Goal: Task Accomplishment & Management: Manage account settings

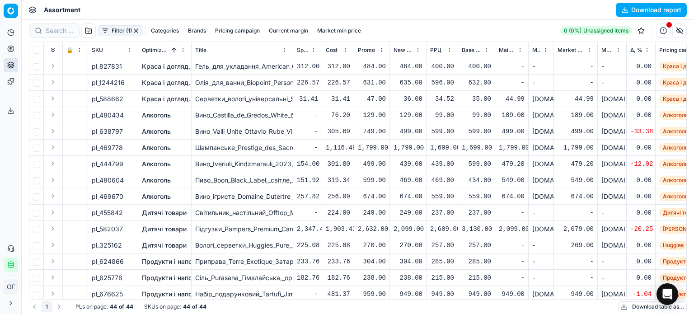
click at [138, 32] on button "button" at bounding box center [135, 30] width 7 height 7
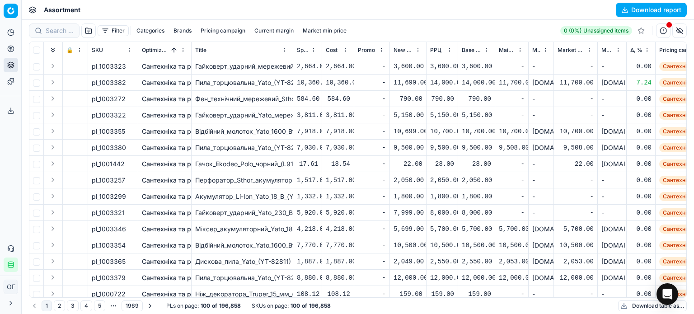
click at [109, 28] on button "Filter" at bounding box center [113, 30] width 31 height 11
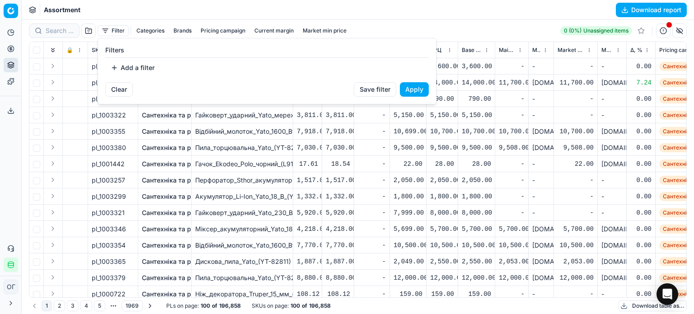
click at [128, 68] on button "Add a filter" at bounding box center [132, 68] width 55 height 14
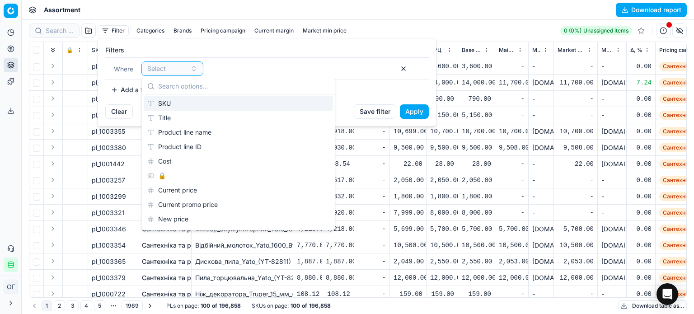
click at [180, 100] on div "SKU" at bounding box center [238, 103] width 189 height 14
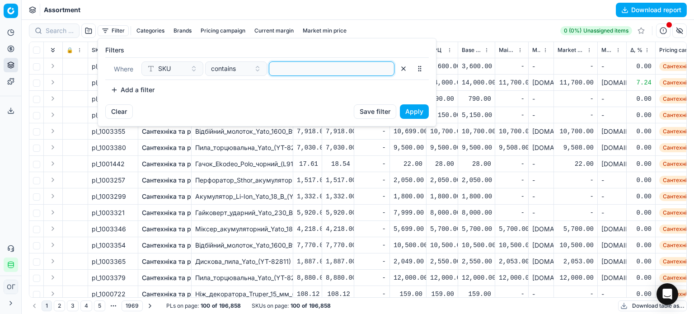
click at [335, 72] on input at bounding box center [331, 69] width 117 height 14
click at [422, 110] on button "Apply" at bounding box center [414, 111] width 29 height 14
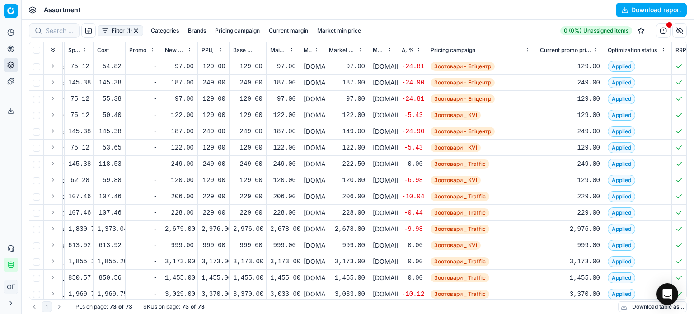
scroll to position [0, 265]
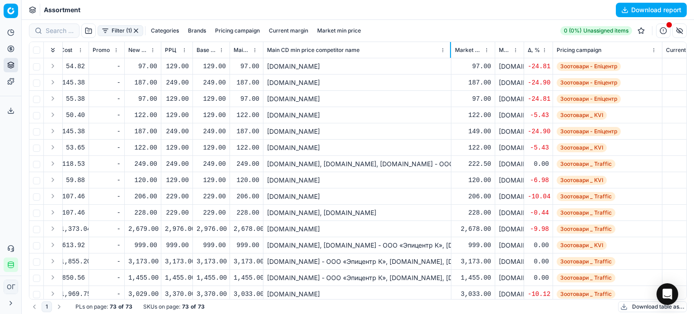
drag, startPoint x: 287, startPoint y: 46, endPoint x: 385, endPoint y: 76, distance: 102.6
click at [450, 56] on div at bounding box center [450, 50] width 1 height 16
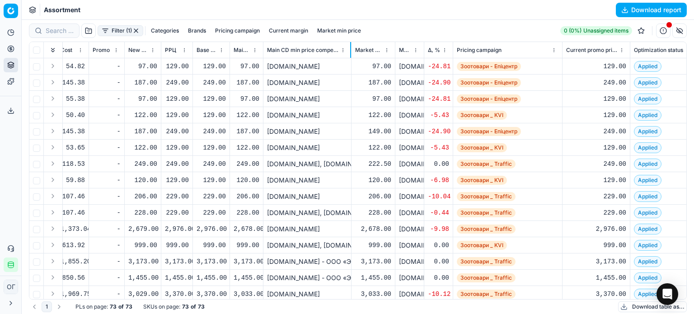
drag, startPoint x: 448, startPoint y: 50, endPoint x: 341, endPoint y: 57, distance: 107.8
click at [350, 57] on div at bounding box center [350, 50] width 1 height 16
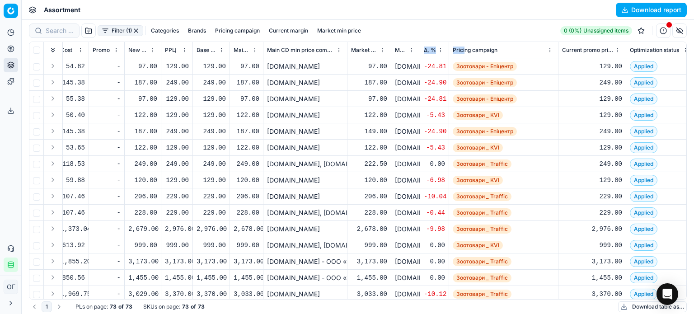
drag, startPoint x: 420, startPoint y: 48, endPoint x: 463, endPoint y: 47, distance: 43.4
click at [425, 14] on div "Assortment Download report" at bounding box center [358, 10] width 672 height 20
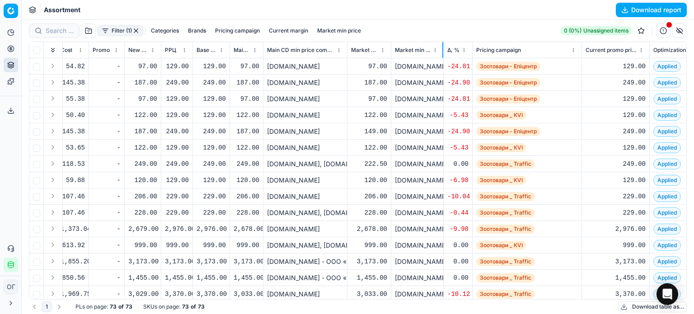
drag, startPoint x: 418, startPoint y: 52, endPoint x: 455, endPoint y: 95, distance: 56.1
click at [443, 54] on div at bounding box center [442, 50] width 1 height 16
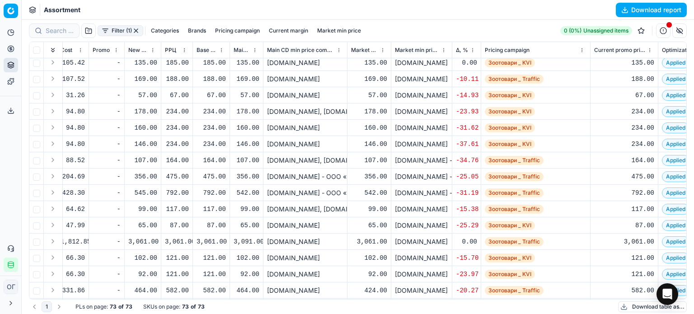
scroll to position [953, 265]
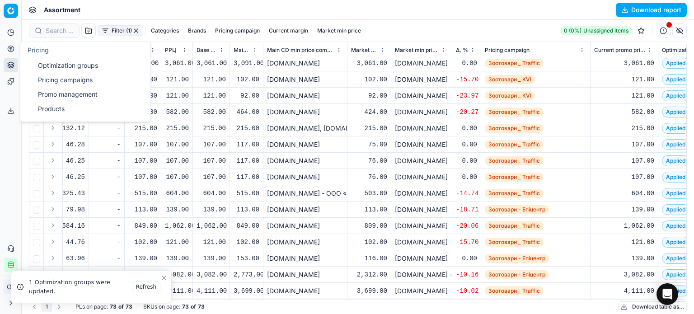
click at [44, 71] on link "Optimization groups" at bounding box center [86, 65] width 105 height 13
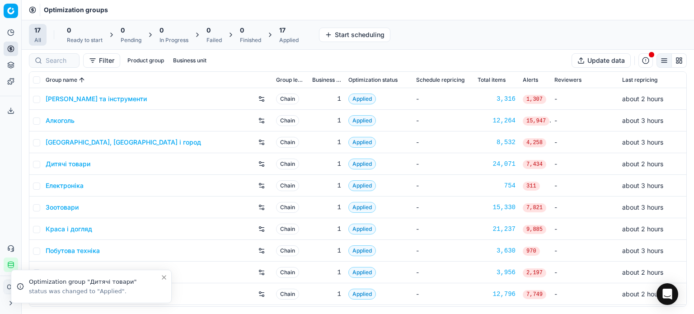
click at [284, 36] on div "17 Applied" at bounding box center [288, 35] width 19 height 18
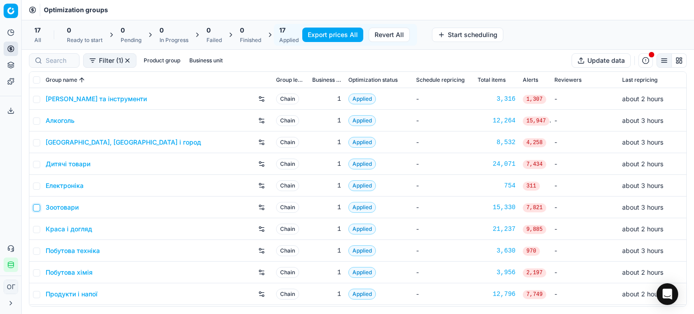
click at [36, 207] on input "checkbox" at bounding box center [36, 207] width 7 height 7
checkbox input "true"
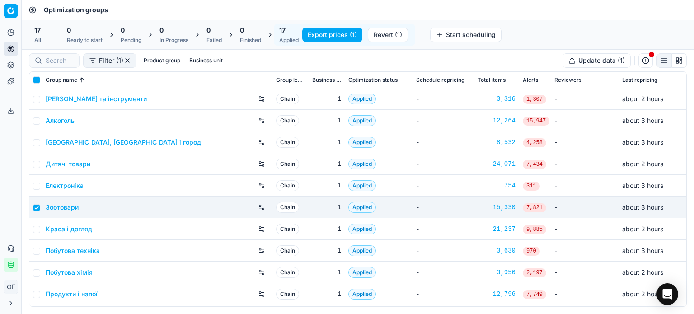
click at [378, 36] on button "Revert (1)" at bounding box center [388, 35] width 40 height 14
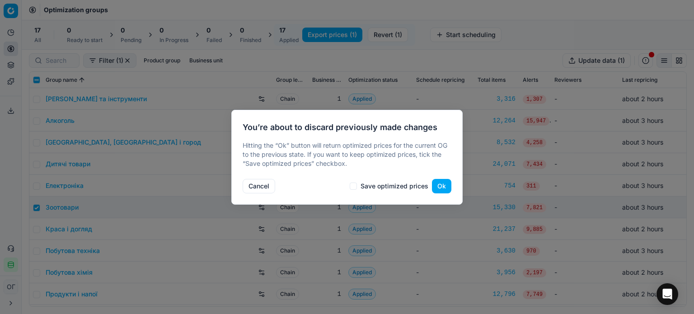
click at [375, 188] on label "Save optimized prices" at bounding box center [395, 186] width 68 height 6
click at [352, 186] on input "Save optimized prices" at bounding box center [353, 186] width 7 height 7
checkbox input "true"
click at [443, 186] on button "Ok" at bounding box center [441, 186] width 19 height 14
checkbox input "false"
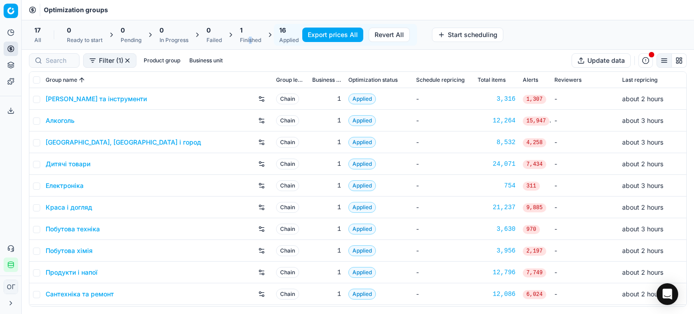
click at [252, 36] on div "1 Finished" at bounding box center [250, 35] width 21 height 18
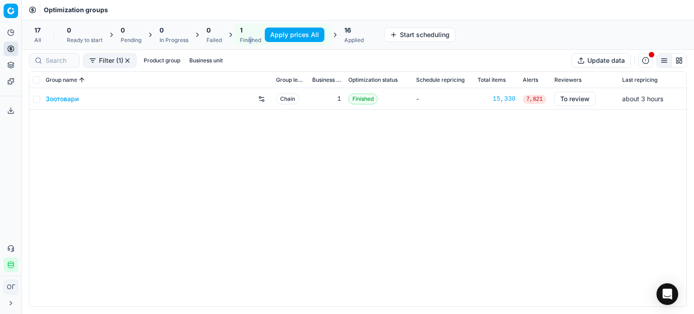
click at [51, 100] on link "Зоотовари" at bounding box center [62, 98] width 33 height 9
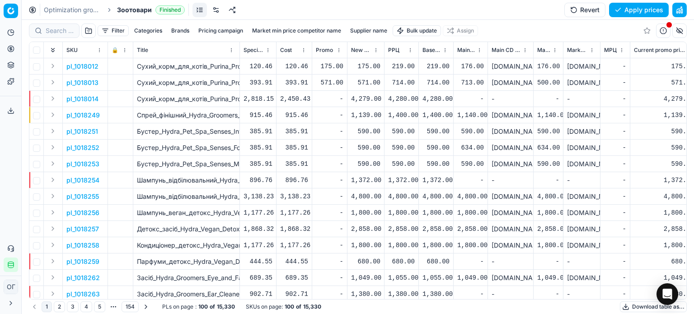
click at [218, 9] on link at bounding box center [216, 10] width 14 height 14
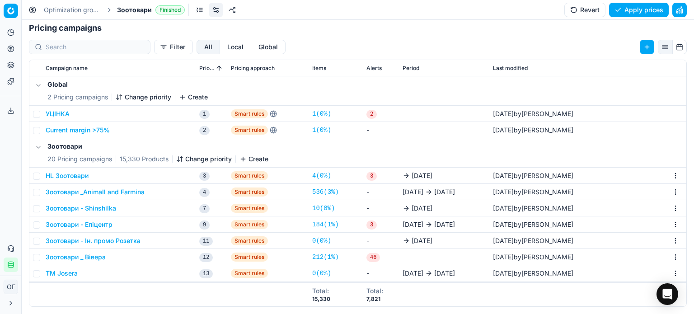
scroll to position [45, 0]
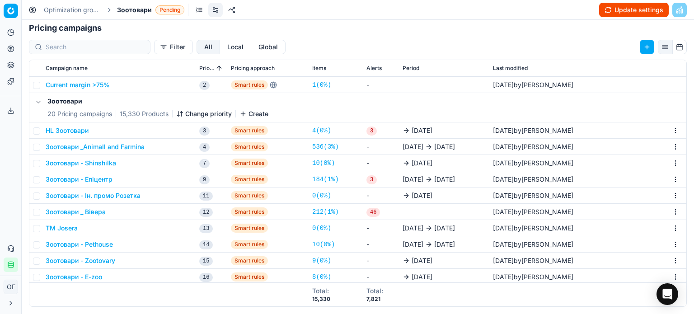
click at [103, 164] on button "Зоотовари - Shinshilka" at bounding box center [81, 163] width 70 height 9
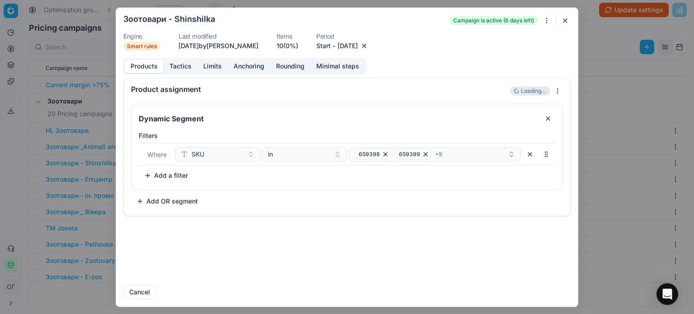
click at [182, 66] on button "Tactics" at bounding box center [181, 66] width 34 height 13
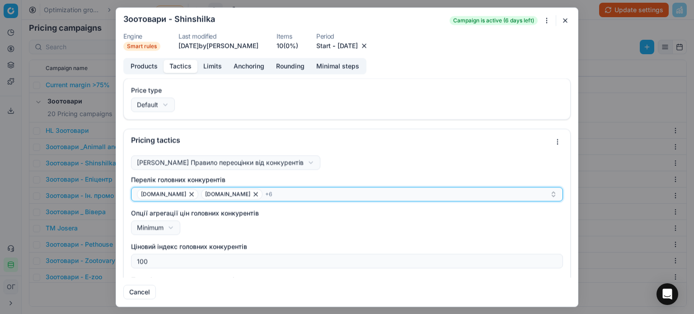
click at [288, 191] on div "e-zoo.com.ua epicentrk.ua + 6" at bounding box center [343, 193] width 413 height 11
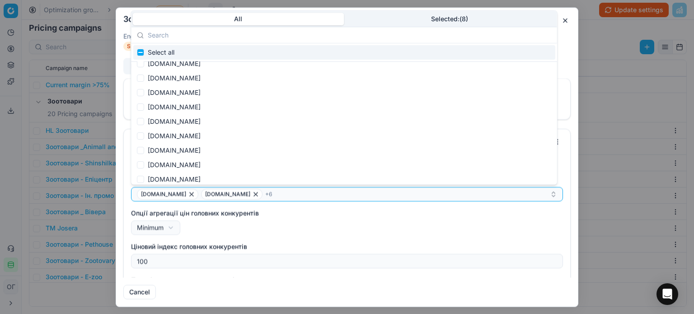
scroll to position [972, 0]
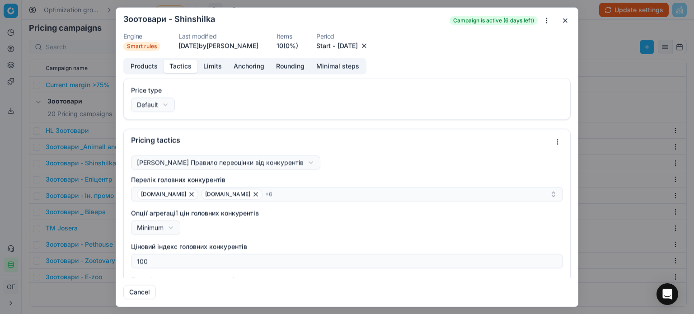
click at [571, 27] on form "We are saving PC settings. Please wait, it should take a few minutes Зоотовари …" at bounding box center [347, 157] width 462 height 299
click at [566, 19] on button "button" at bounding box center [565, 20] width 11 height 11
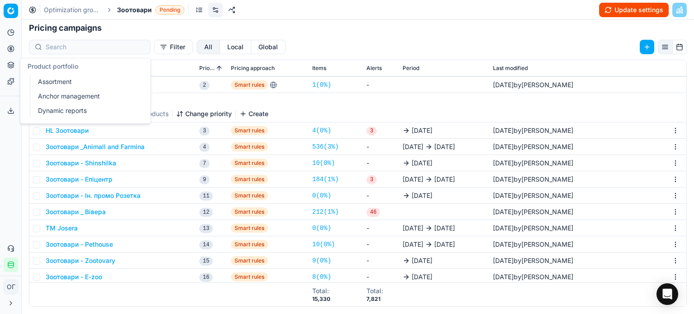
click at [11, 67] on icon at bounding box center [10, 64] width 7 height 7
click at [52, 84] on link "Assortment" at bounding box center [86, 81] width 105 height 13
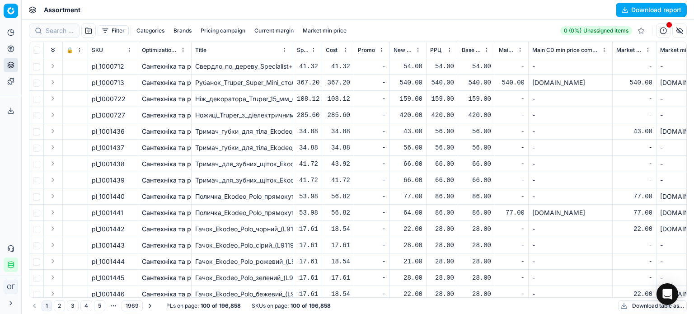
click at [114, 29] on button "Filter" at bounding box center [113, 30] width 31 height 11
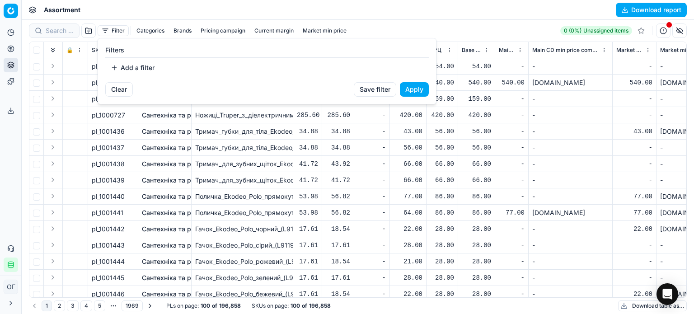
click at [127, 66] on button "Add a filter" at bounding box center [132, 68] width 55 height 14
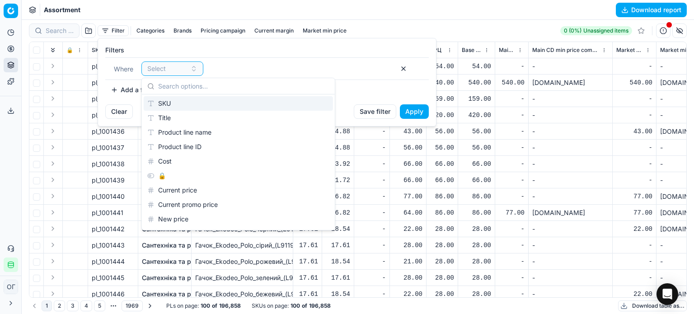
click at [172, 106] on div "SKU" at bounding box center [238, 103] width 189 height 14
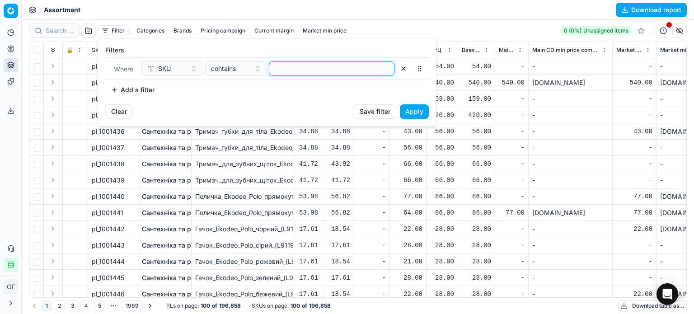
click at [297, 66] on input at bounding box center [331, 69] width 117 height 14
click at [418, 116] on button "Apply" at bounding box center [414, 111] width 29 height 14
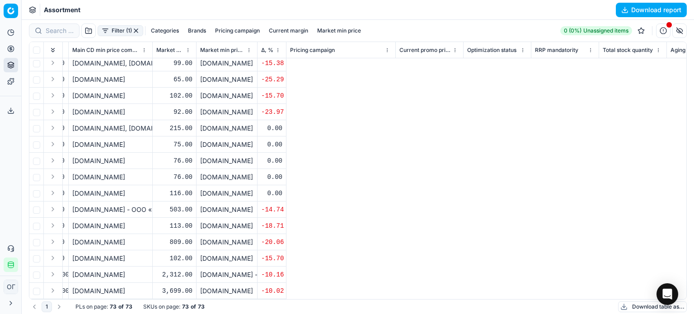
scroll to position [953, 0]
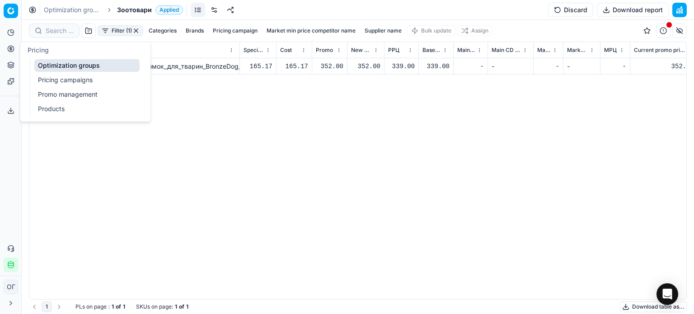
click at [13, 47] on circle at bounding box center [11, 49] width 6 height 6
click at [56, 68] on link "Optimization groups" at bounding box center [86, 65] width 105 height 13
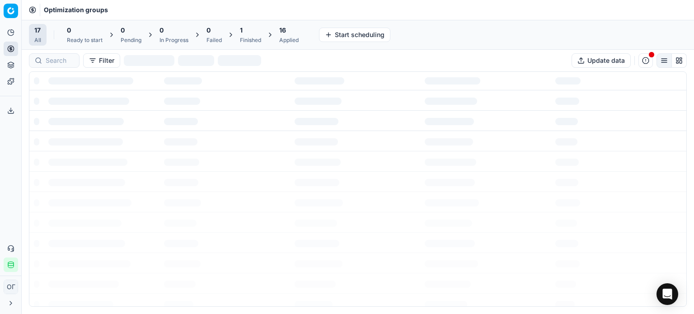
click at [261, 35] on div "1 Finished" at bounding box center [250, 35] width 21 height 18
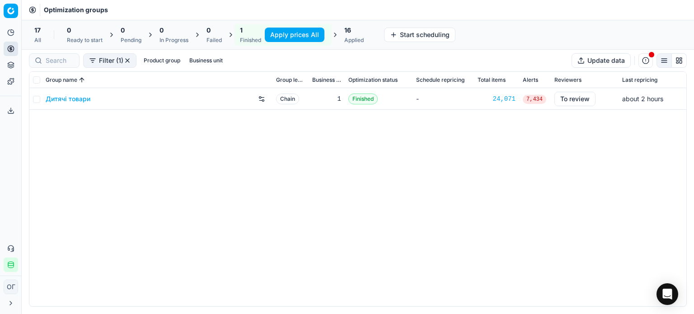
click at [289, 32] on button "Apply prices All" at bounding box center [295, 35] width 60 height 14
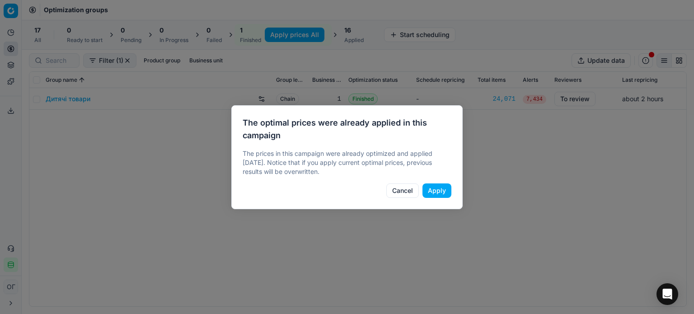
click at [436, 194] on button "Apply" at bounding box center [436, 190] width 29 height 14
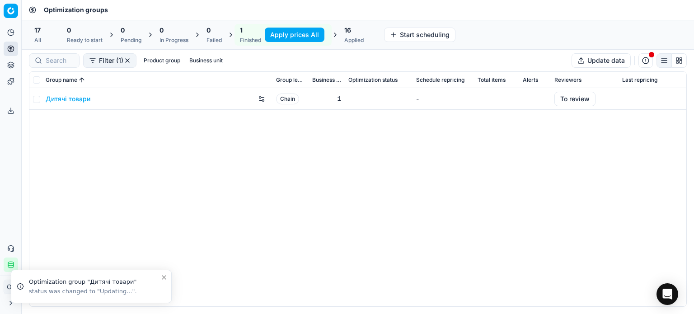
click at [351, 24] on div "16 Applied" at bounding box center [354, 35] width 30 height 22
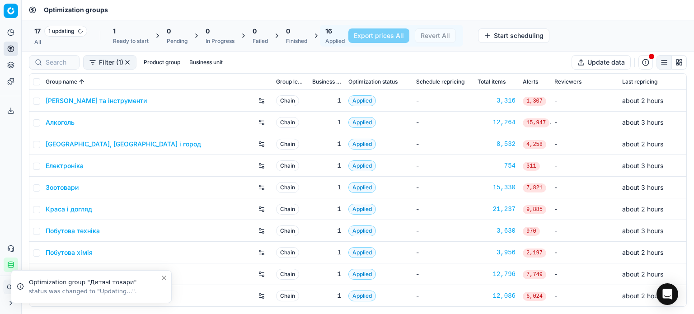
click at [164, 276] on icon "Close toast" at bounding box center [163, 277] width 7 height 7
click at [66, 192] on div "Зоотовари" at bounding box center [157, 187] width 223 height 14
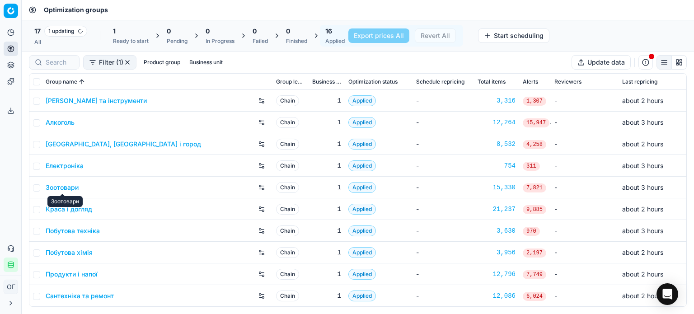
click at [65, 188] on link "Зоотовари" at bounding box center [62, 187] width 33 height 9
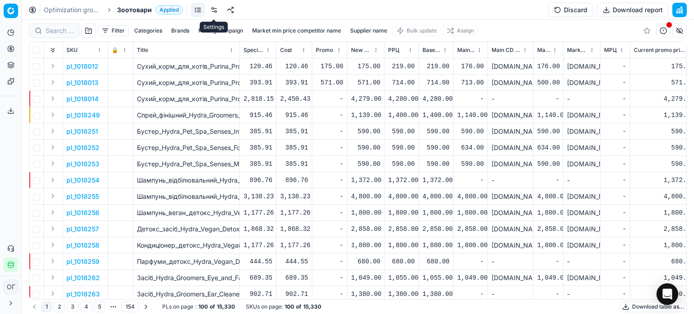
click at [215, 5] on link at bounding box center [214, 10] width 14 height 14
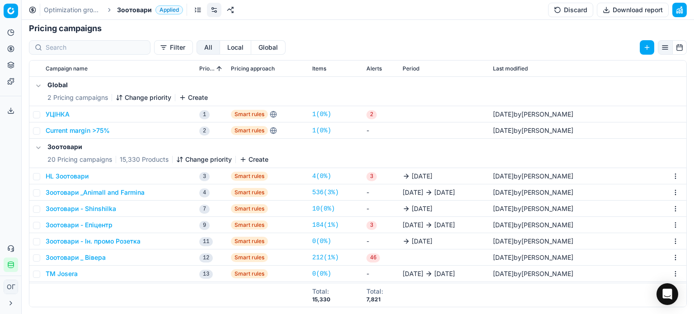
scroll to position [90, 0]
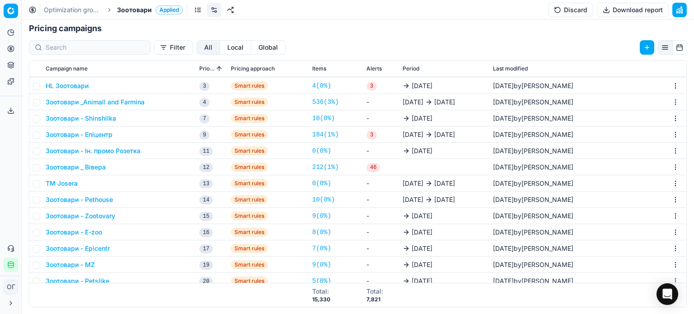
click at [100, 130] on button "Зоотовари - Епіцентр" at bounding box center [79, 134] width 67 height 9
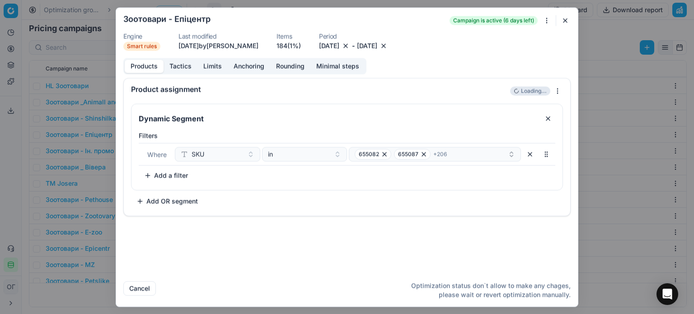
click at [294, 47] on link "184 (1%)" at bounding box center [289, 45] width 24 height 9
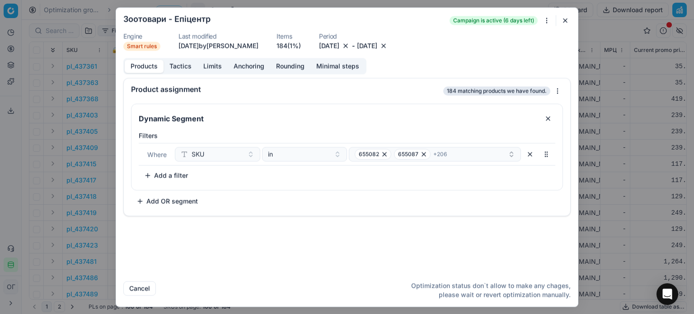
click at [203, 62] on button "Limits" at bounding box center [212, 66] width 30 height 13
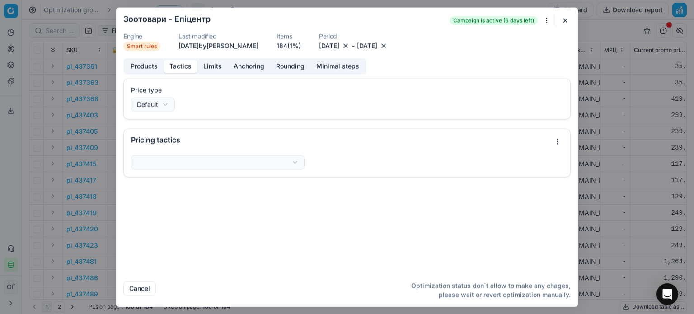
click at [181, 67] on button "Tactics" at bounding box center [181, 66] width 34 height 13
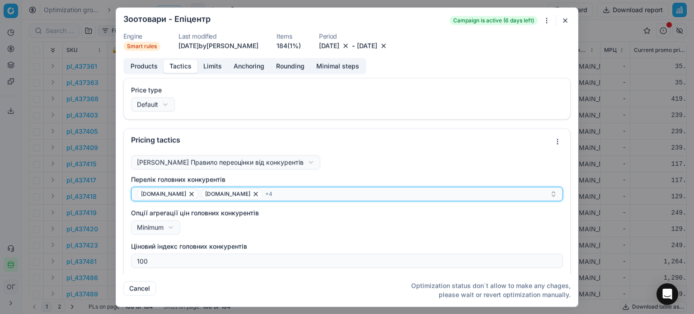
click at [267, 192] on div "[DOMAIN_NAME] [DOMAIN_NAME] + 4" at bounding box center [343, 193] width 413 height 11
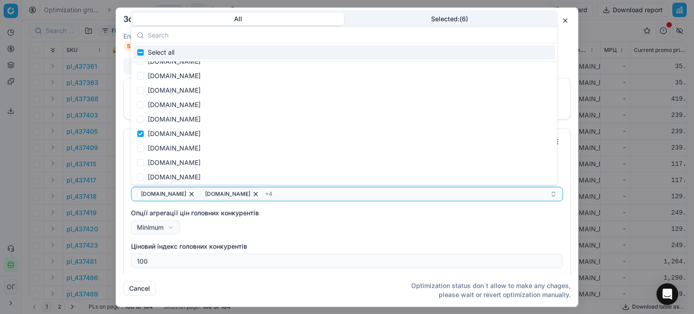
scroll to position [972, 0]
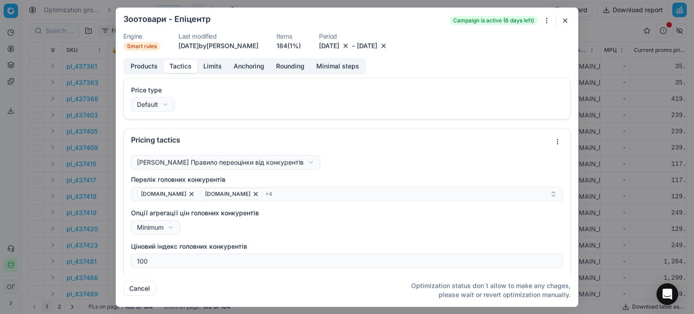
click at [567, 27] on form "We are saving PC settings. Please wait, it should take a few minutes Зоотовари …" at bounding box center [347, 157] width 462 height 299
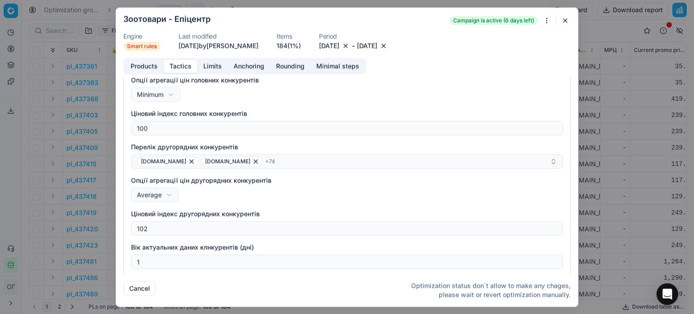
scroll to position [136, 0]
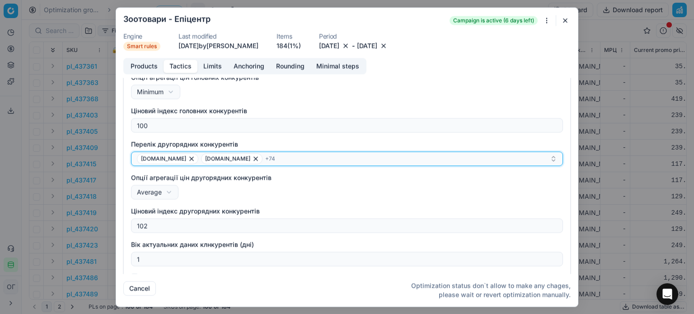
click at [252, 162] on div "[DOMAIN_NAME] [DOMAIN_NAME] + 74" at bounding box center [343, 158] width 413 height 11
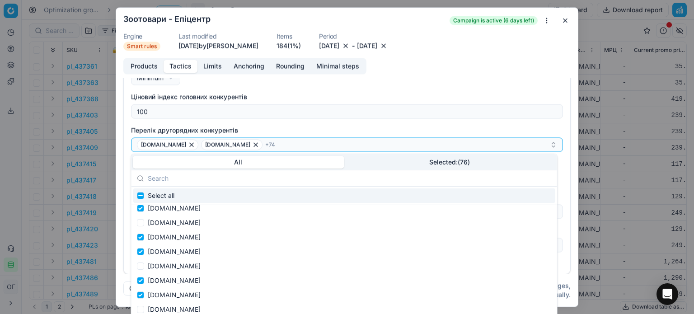
scroll to position [1018, 0]
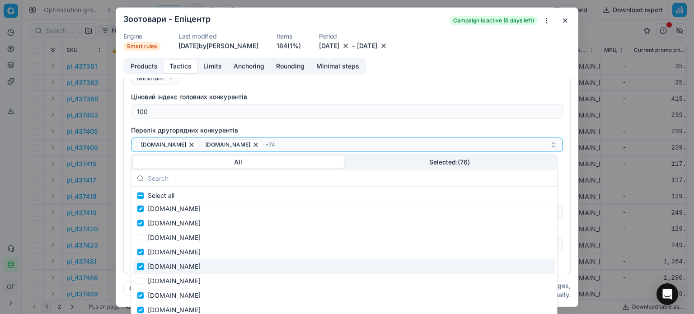
click at [139, 266] on input "Suggestions" at bounding box center [140, 266] width 7 height 7
checkbox input "false"
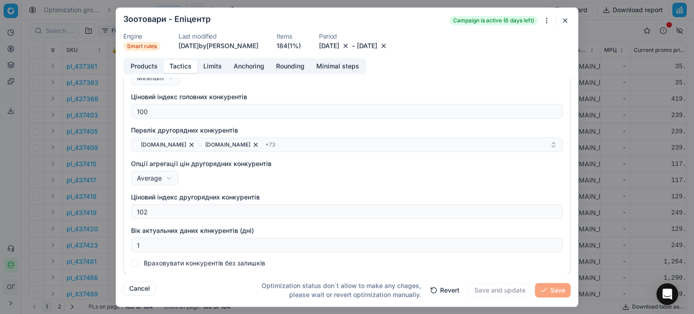
click at [342, 122] on div "Перелік головних конкурентів [DOMAIN_NAME] [DOMAIN_NAME] + 4 Опції агрегації ці…" at bounding box center [347, 145] width 432 height 241
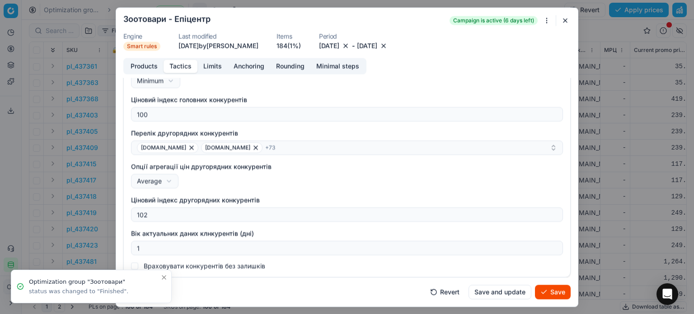
scroll to position [146, 0]
click at [558, 291] on button "Save" at bounding box center [553, 292] width 36 height 14
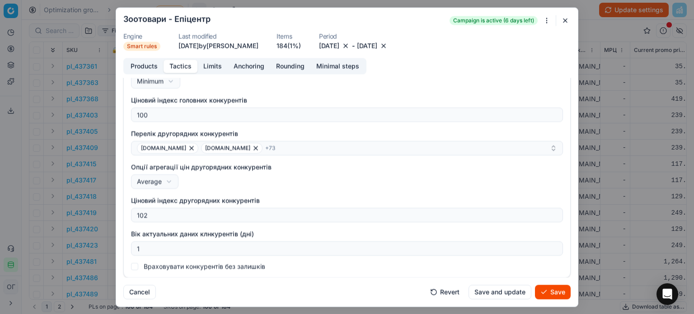
click at [558, 291] on button "Save" at bounding box center [553, 292] width 36 height 14
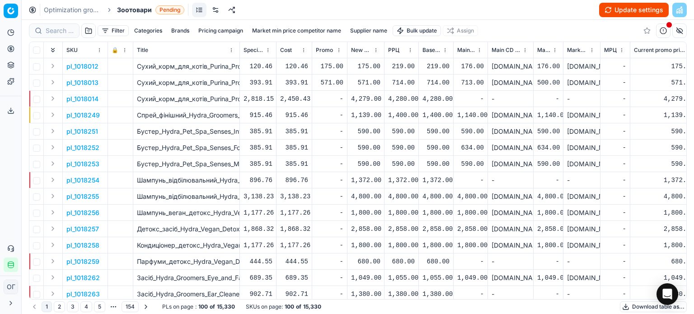
click at [218, 12] on link at bounding box center [215, 10] width 14 height 14
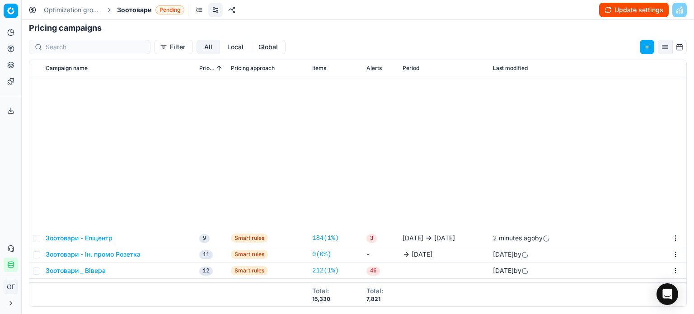
scroll to position [223, 0]
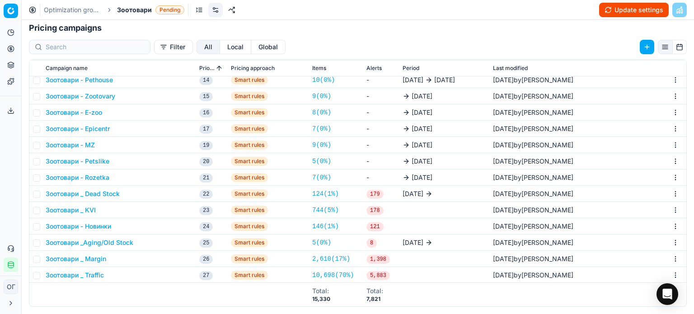
click at [660, 195] on html "Pricing platform Analytics Pricing Product portfolio Templates Export service 1…" at bounding box center [347, 157] width 694 height 314
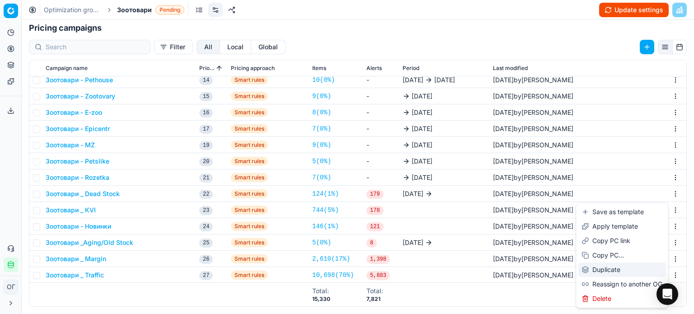
click at [620, 271] on div "Duplicate" at bounding box center [622, 270] width 88 height 14
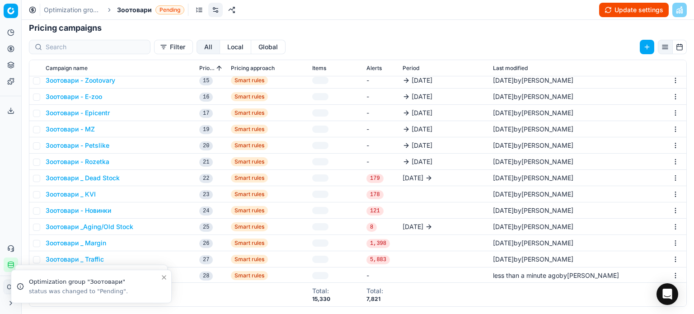
scroll to position [239, 0]
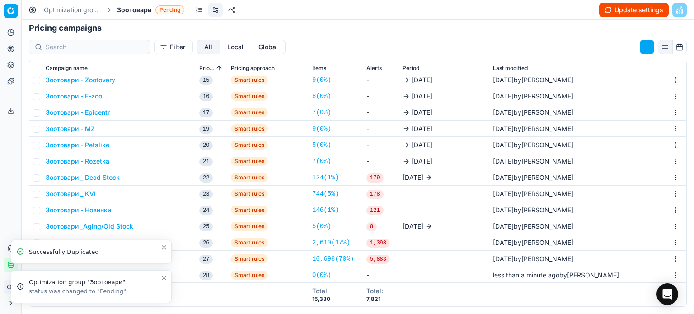
click at [164, 283] on li "Optimization group "Зоотовари" status was changed to "Pending"." at bounding box center [91, 286] width 161 height 33
click at [164, 282] on button "Close toast" at bounding box center [164, 277] width 11 height 11
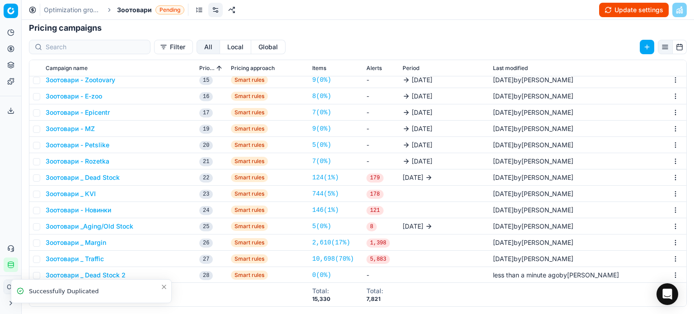
click at [164, 283] on icon "Close toast" at bounding box center [163, 286] width 7 height 7
click at [107, 274] on button "Зоотовари _ Dead Stock 2" at bounding box center [86, 275] width 80 height 9
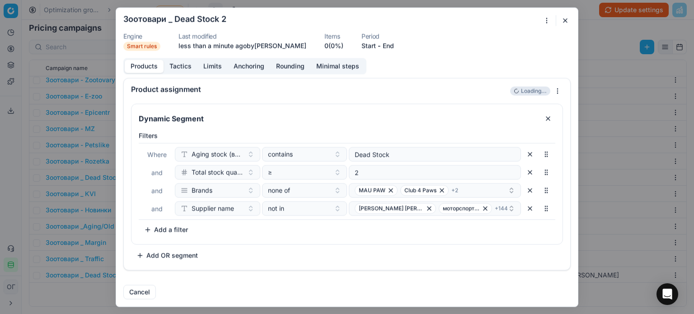
click at [548, 19] on div "We are saving PC settings. Please wait, it should take a few minutes Зоотовари …" at bounding box center [347, 157] width 694 height 314
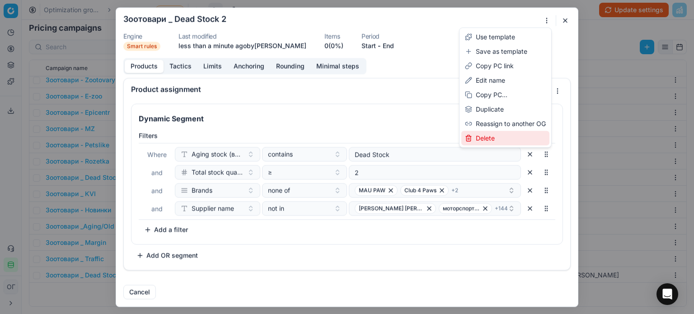
click at [502, 140] on div "Delete" at bounding box center [505, 138] width 88 height 14
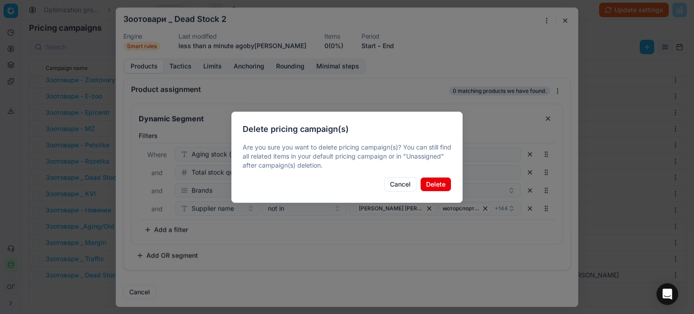
click at [437, 186] on button "Delete" at bounding box center [435, 184] width 31 height 14
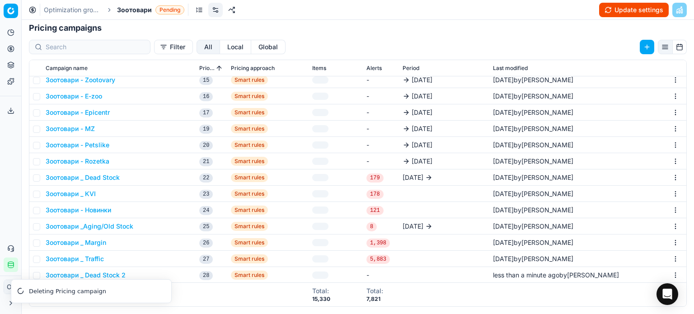
scroll to position [224, 0]
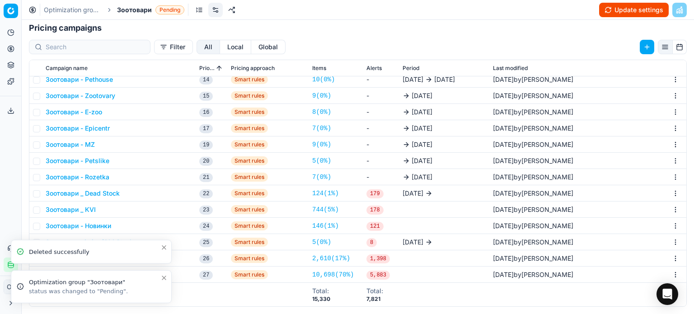
click at [162, 279] on icon "Close toast" at bounding box center [163, 277] width 7 height 7
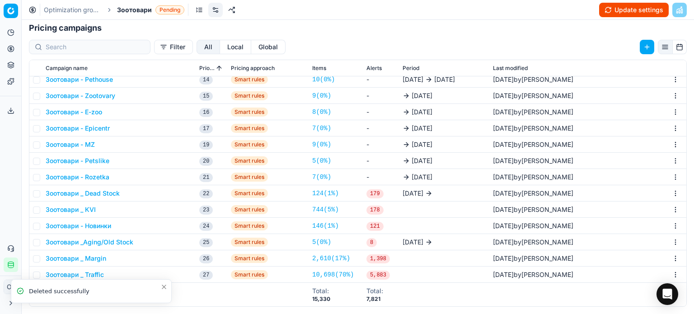
click at [164, 289] on icon "Close toast" at bounding box center [163, 286] width 7 height 7
click at [87, 209] on button "Зоотовари _ KVI" at bounding box center [71, 209] width 50 height 9
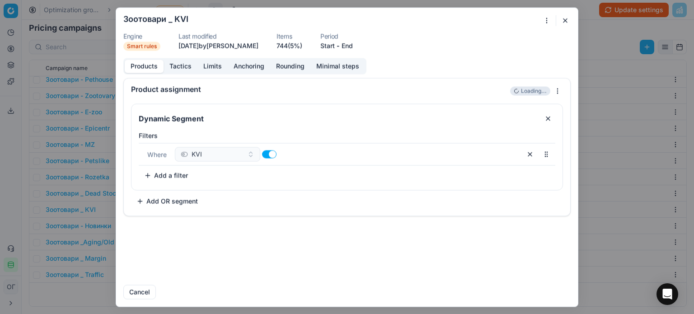
click at [545, 18] on div "We are saving PC settings. Please wait, it should take a few minutes Зоотовари …" at bounding box center [347, 157] width 694 height 314
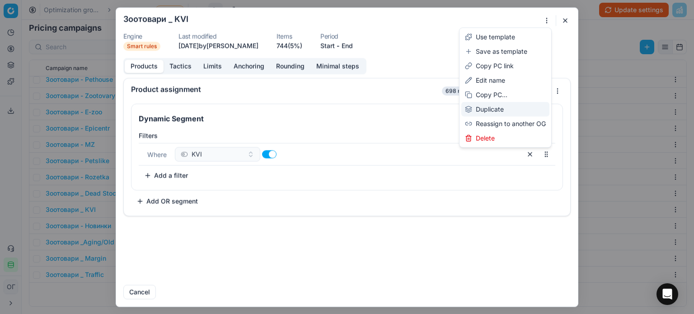
click at [495, 112] on div "Duplicate" at bounding box center [505, 109] width 88 height 14
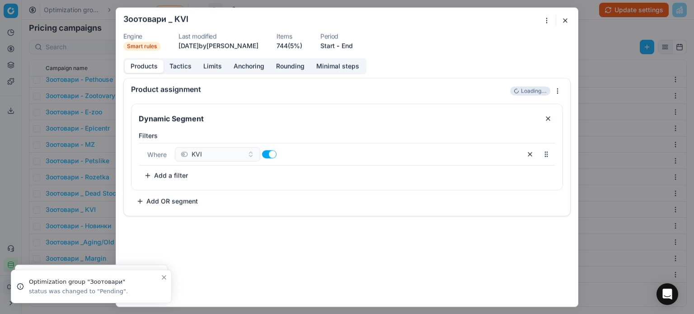
click at [564, 20] on button "button" at bounding box center [565, 20] width 11 height 11
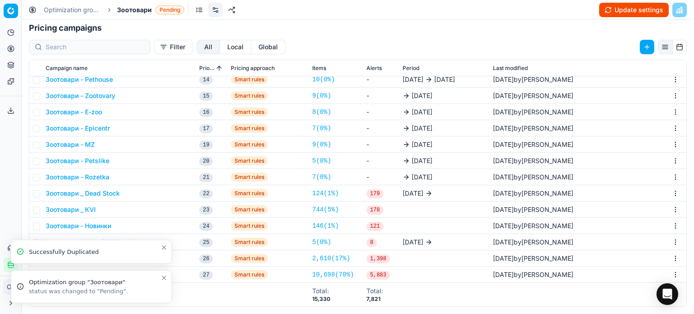
click at [165, 279] on icon "Close toast" at bounding box center [163, 277] width 7 height 7
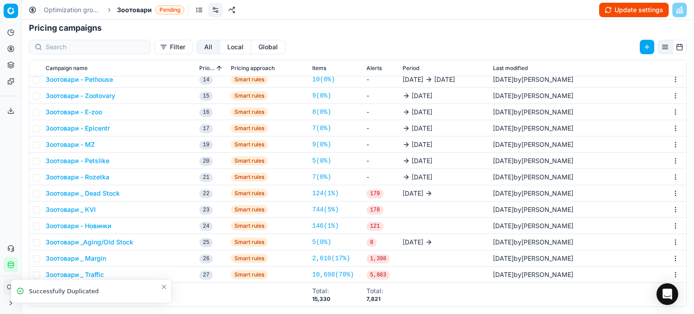
click at [165, 287] on icon "Close toast" at bounding box center [163, 286] width 7 height 7
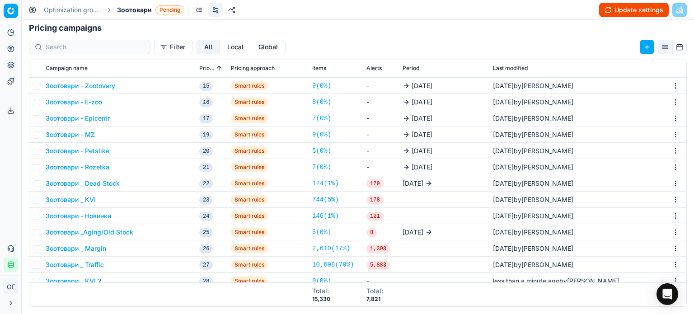
scroll to position [239, 0]
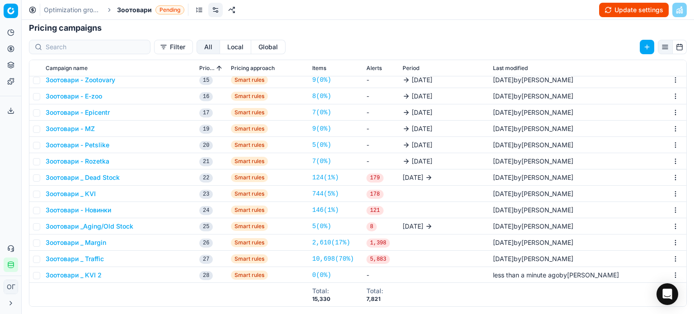
click at [99, 276] on button "Зоотовари _ KVI 2" at bounding box center [74, 275] width 56 height 9
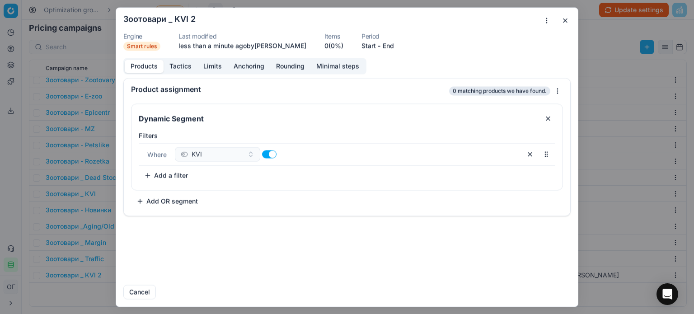
click at [546, 21] on div "We are saving PC settings. Please wait, it should take a few minutes Зоотовари …" at bounding box center [347, 157] width 694 height 314
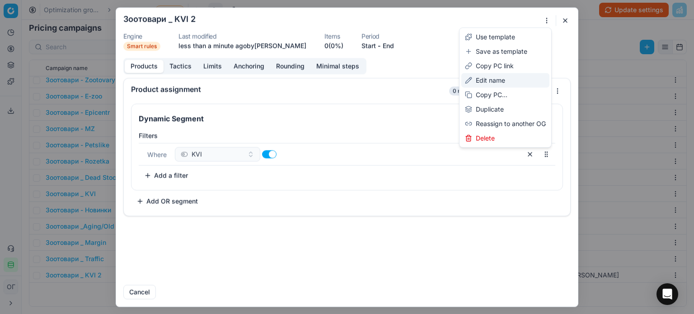
click at [497, 78] on div "Edit name" at bounding box center [505, 80] width 88 height 14
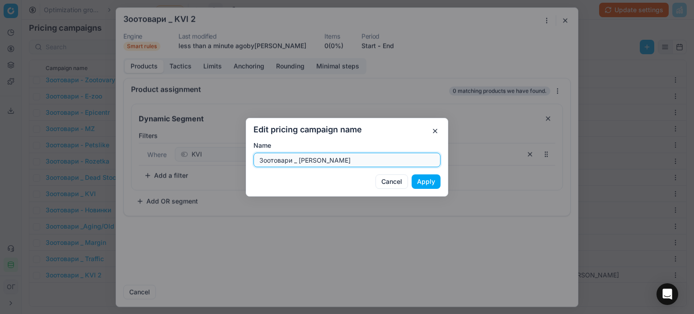
type input "Зоотовари _ ДН Шиншилка"
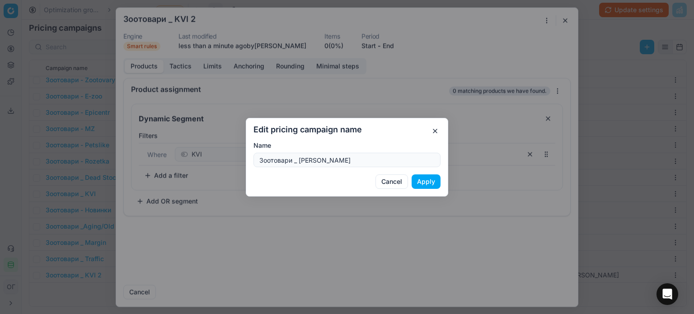
click at [422, 183] on button "Apply" at bounding box center [426, 181] width 29 height 14
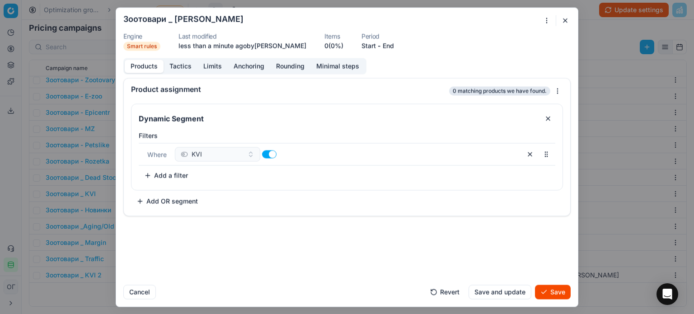
click at [373, 45] on button "Start" at bounding box center [368, 45] width 14 height 9
click at [324, 167] on button "25" at bounding box center [326, 167] width 14 height 14
click at [380, 45] on div "8/25/2025 - End" at bounding box center [355, 45] width 49 height 9
click at [380, 45] on button "End" at bounding box center [374, 45] width 11 height 9
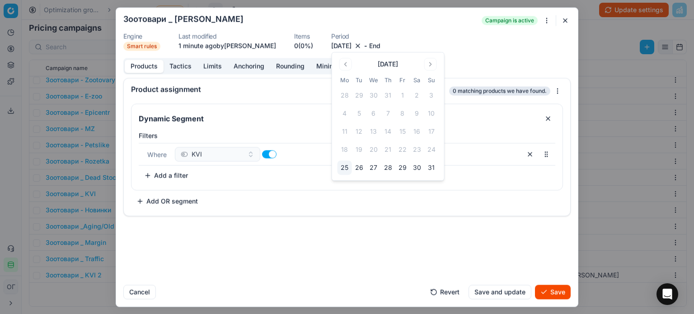
click at [430, 61] on button "Go to the Next Month" at bounding box center [430, 64] width 13 height 13
click at [427, 95] on button "7" at bounding box center [431, 95] width 14 height 14
click at [530, 153] on button "button" at bounding box center [530, 154] width 14 height 14
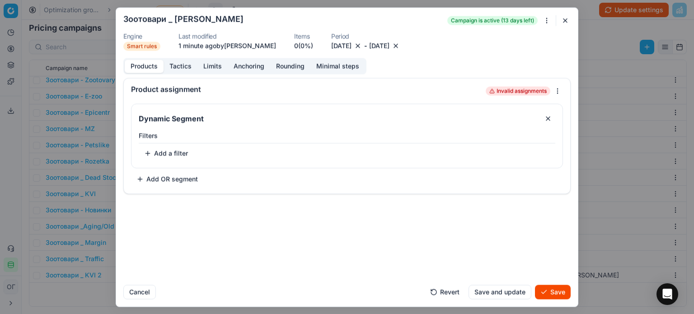
click at [174, 155] on button "Add a filter" at bounding box center [166, 153] width 55 height 14
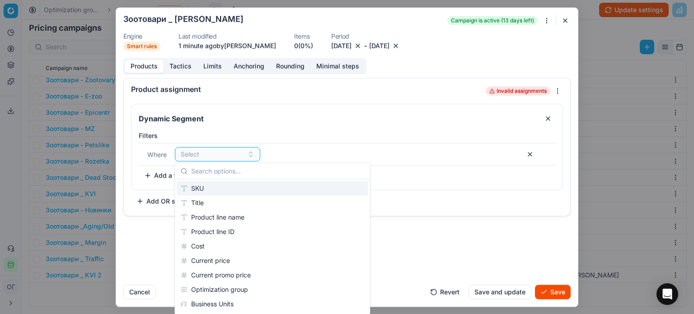
click at [212, 189] on div "SKU" at bounding box center [272, 188] width 191 height 14
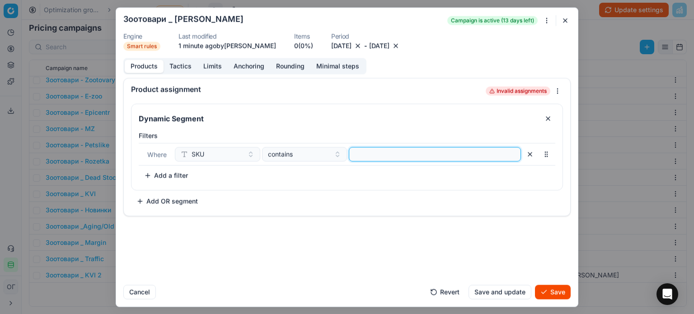
click at [401, 150] on input at bounding box center [435, 154] width 164 height 14
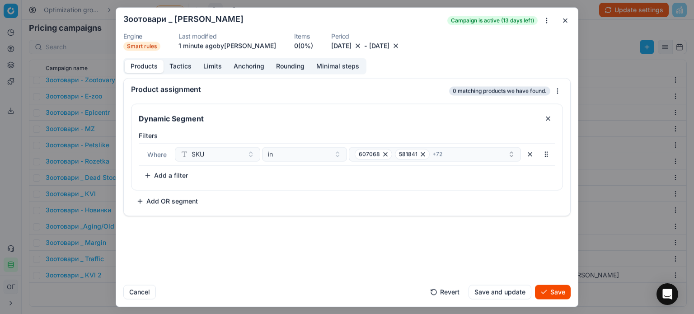
click at [546, 291] on button "Save" at bounding box center [553, 292] width 36 height 14
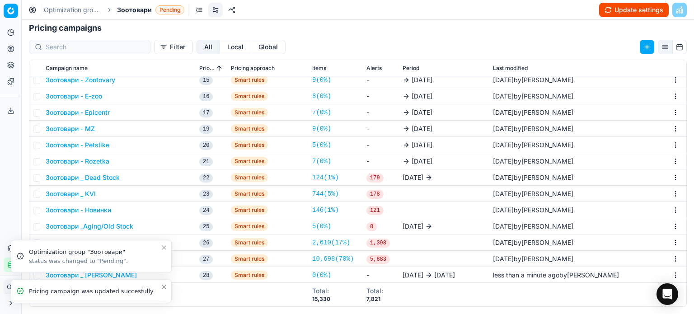
click at [164, 283] on icon "Close toast" at bounding box center [163, 286] width 7 height 7
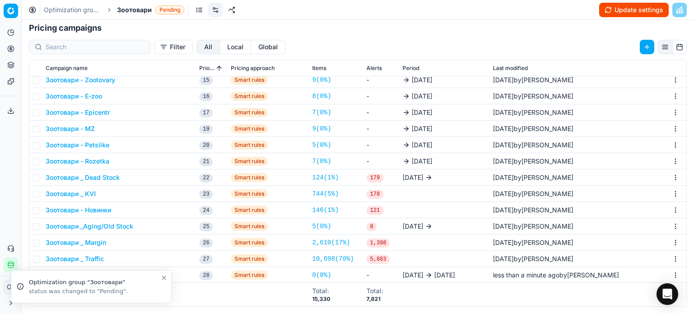
click at [164, 279] on icon "Close toast" at bounding box center [163, 277] width 7 height 7
click at [122, 271] on button "Зоотовари _ ДН Шиншилка" at bounding box center [91, 275] width 91 height 9
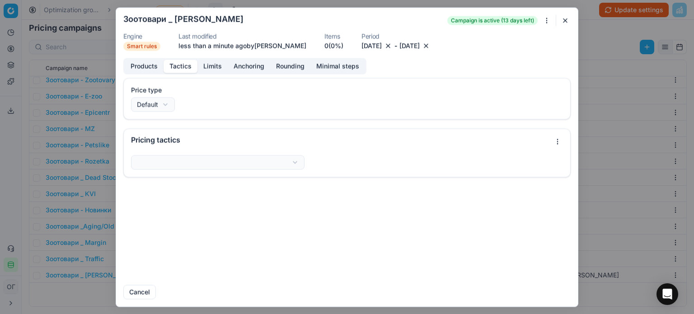
click at [182, 63] on button "Tactics" at bounding box center [181, 66] width 34 height 13
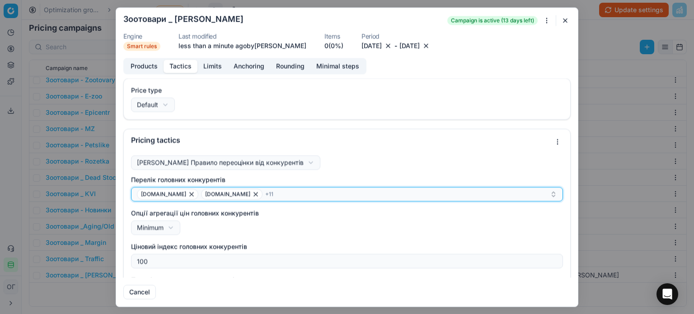
click at [279, 193] on div "allo.ua e-zoo.com.ua + 11" at bounding box center [343, 193] width 413 height 11
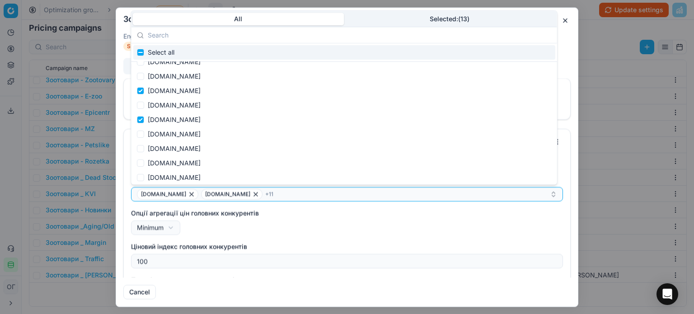
scroll to position [1018, 0]
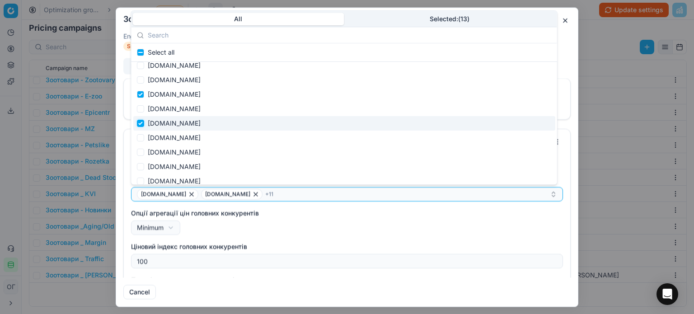
click at [142, 124] on input "Suggestions" at bounding box center [140, 123] width 7 height 7
checkbox input "false"
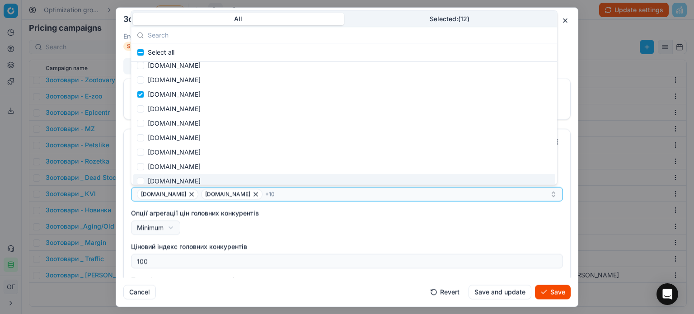
click at [291, 220] on div "Опції агрегації цін головних конкурентів Minimum Minimum Average" at bounding box center [347, 221] width 432 height 26
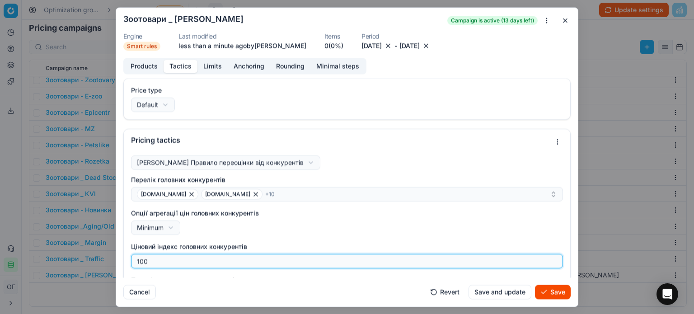
click at [322, 265] on input "100" at bounding box center [347, 261] width 424 height 14
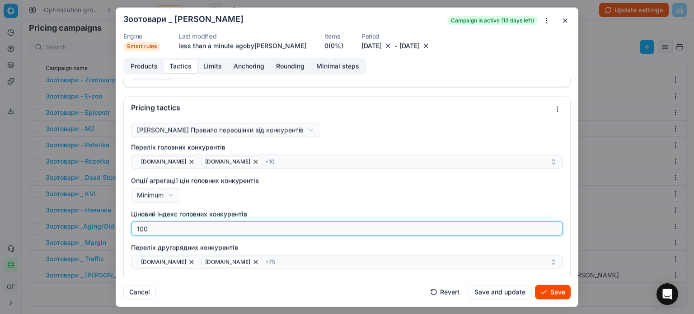
scroll to position [45, 0]
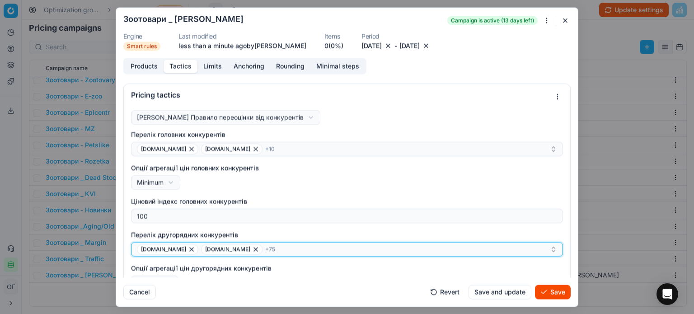
click at [291, 246] on div "add.ua alcomag.ua + 75" at bounding box center [343, 249] width 413 height 11
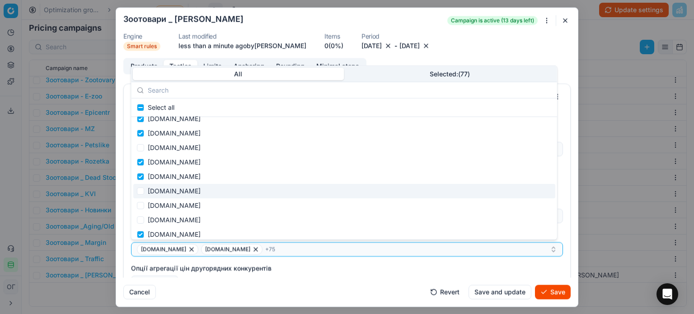
scroll to position [1018, 0]
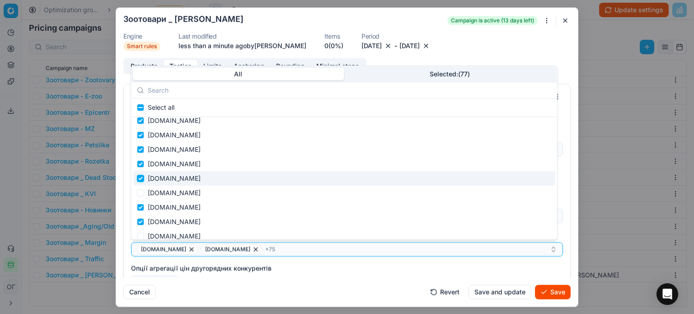
click at [139, 178] on input "Suggestions" at bounding box center [140, 178] width 7 height 7
checkbox input "false"
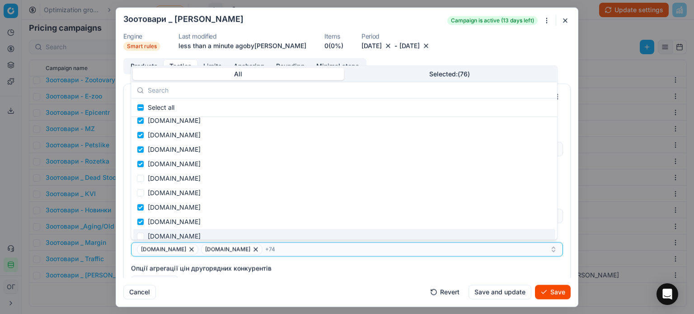
click at [523, 268] on label "Опції агрегації цін другорядних конкурентів" at bounding box center [347, 267] width 432 height 9
click at [178, 275] on button "Average" at bounding box center [154, 282] width 47 height 14
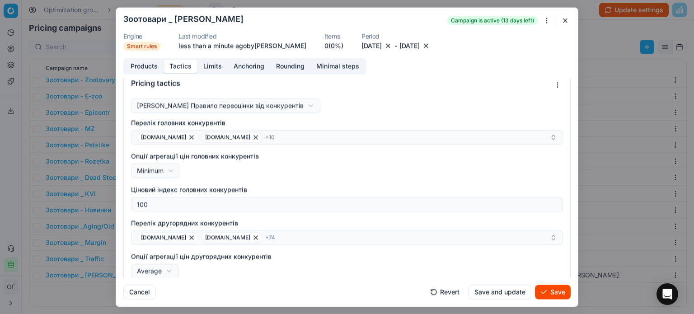
click at [551, 297] on div "We are saving PC settings. Please wait, it should take a few minutes Зоотовари …" at bounding box center [347, 157] width 694 height 314
click at [551, 297] on button "Save" at bounding box center [553, 292] width 36 height 14
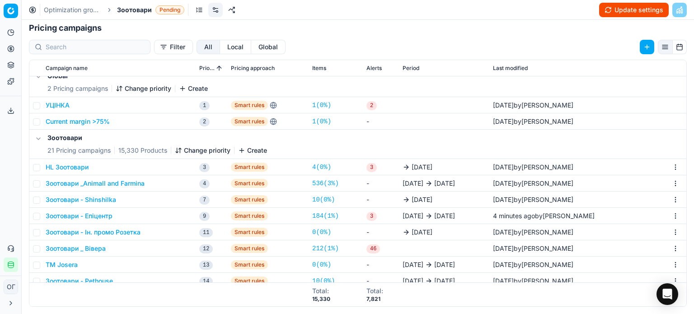
scroll to position [0, 0]
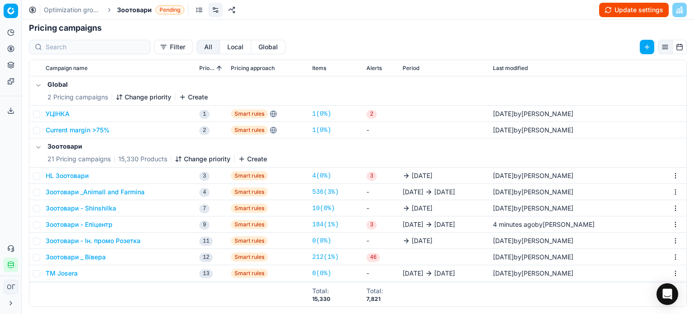
click at [190, 160] on button "Change priority" at bounding box center [203, 159] width 56 height 9
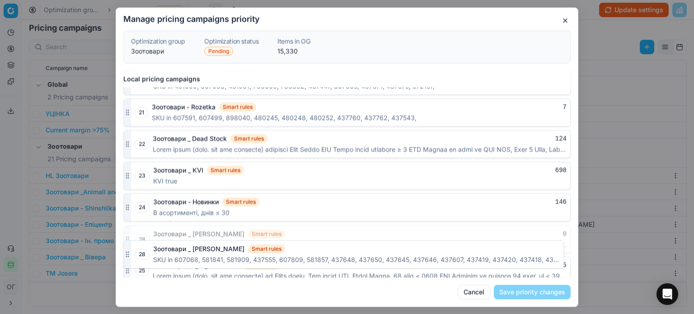
scroll to position [921, 0]
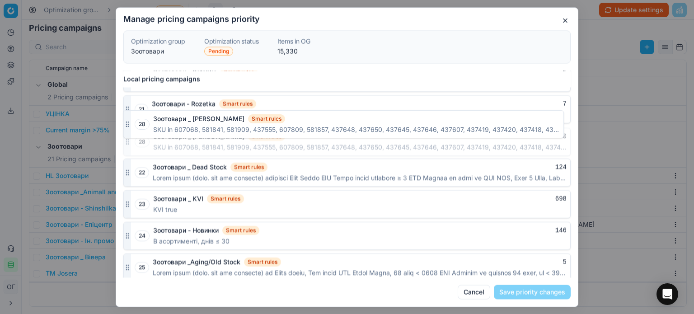
drag, startPoint x: 128, startPoint y: 264, endPoint x: 143, endPoint y: 124, distance: 140.4
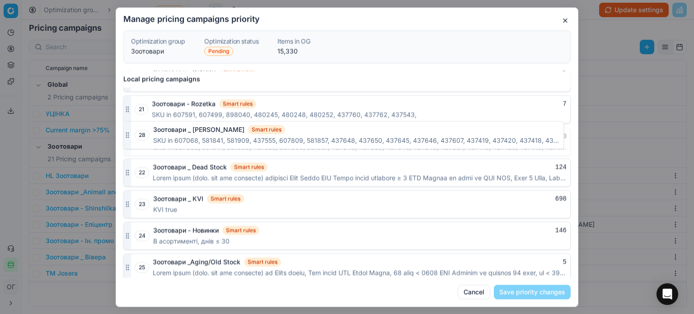
click at [143, 128] on div "28 Зоотовари _ ДН Шиншилка Smart rules 0 SKU in 607068, 581841, 581909, 437555,…" at bounding box center [346, 142] width 447 height 28
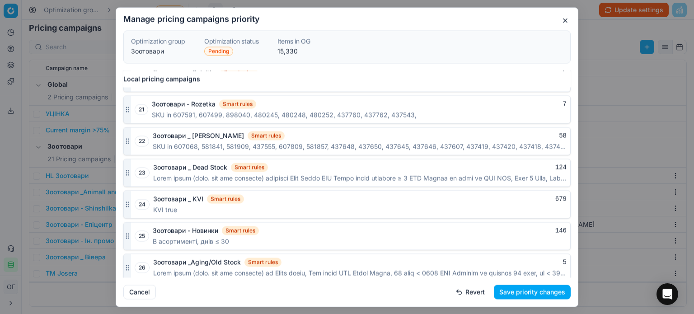
click at [537, 291] on button "Save priority changes" at bounding box center [532, 292] width 77 height 14
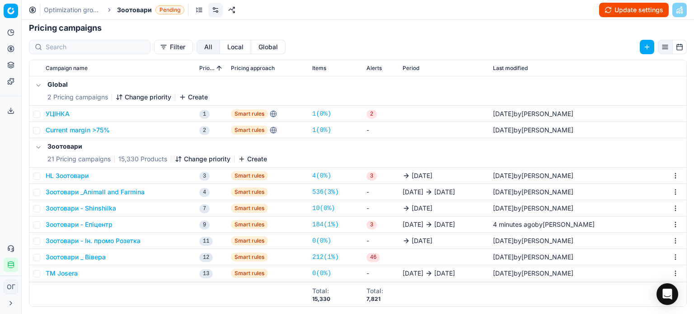
click at [615, 10] on button "Update settings" at bounding box center [634, 10] width 70 height 14
